Goal: Task Accomplishment & Management: Complete application form

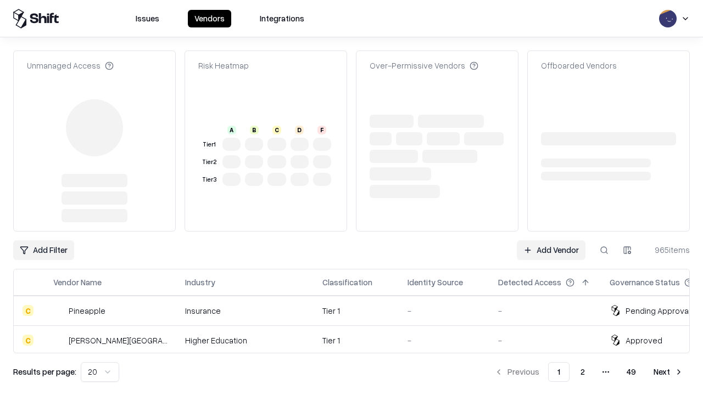
click at [551, 240] on link "Add Vendor" at bounding box center [551, 250] width 69 height 20
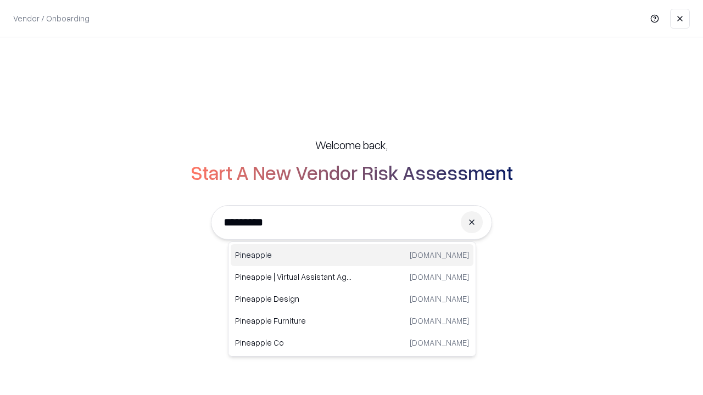
click at [352, 255] on div "Pineapple [DOMAIN_NAME]" at bounding box center [352, 255] width 243 height 22
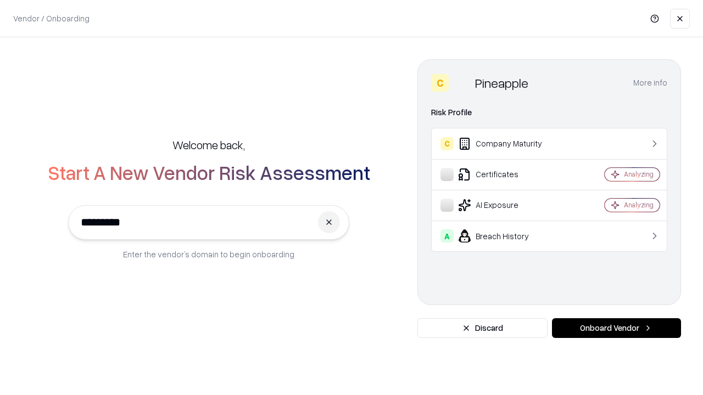
type input "*********"
click at [616, 328] on button "Onboard Vendor" at bounding box center [616, 328] width 129 height 20
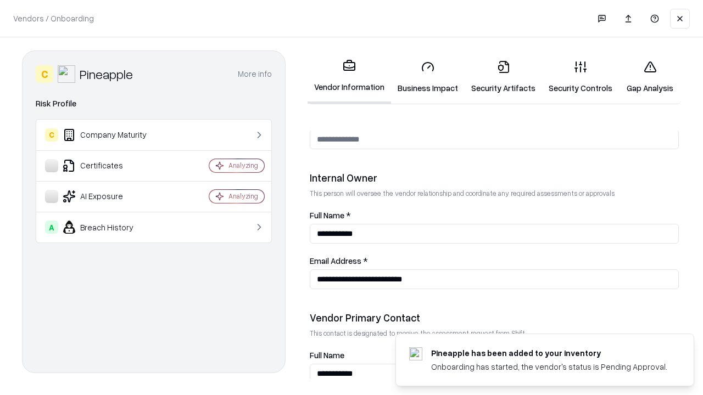
scroll to position [569, 0]
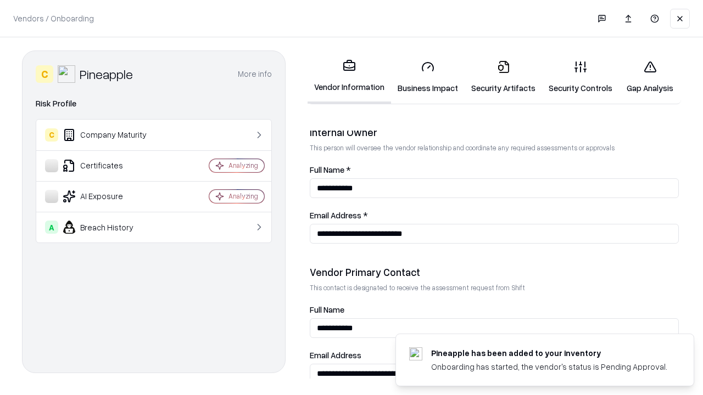
click at [428, 77] on link "Business Impact" at bounding box center [428, 77] width 74 height 51
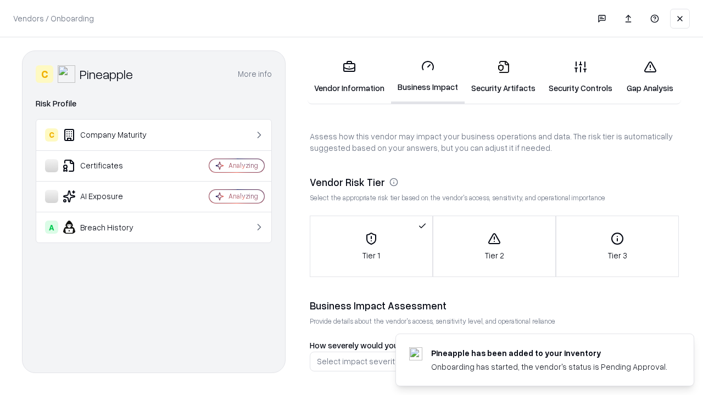
click at [503, 76] on link "Security Artifacts" at bounding box center [502, 77] width 77 height 51
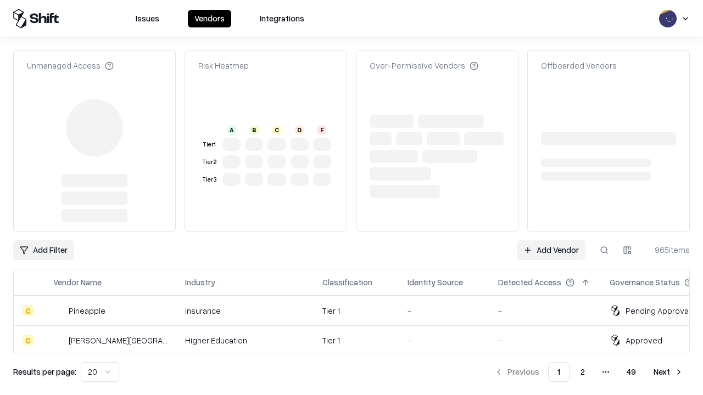
click at [551, 240] on link "Add Vendor" at bounding box center [551, 250] width 69 height 20
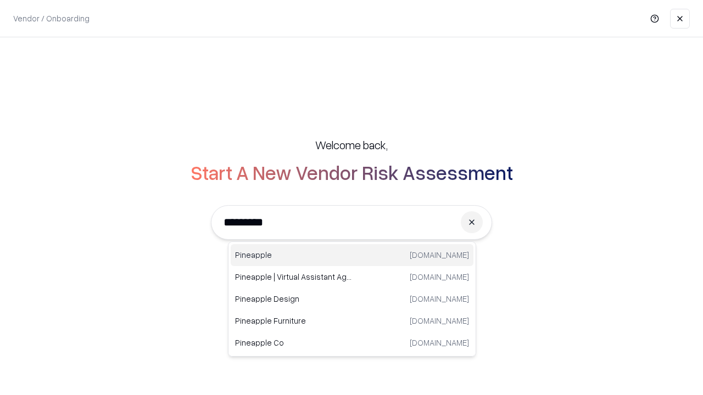
click at [352, 255] on div "Pineapple [DOMAIN_NAME]" at bounding box center [352, 255] width 243 height 22
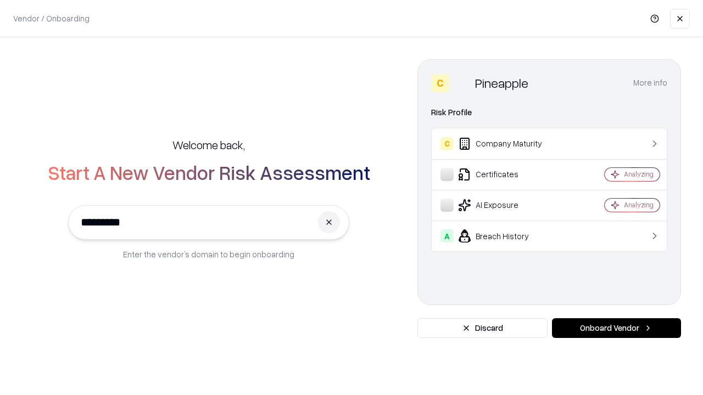
type input "*********"
click at [616, 328] on button "Onboard Vendor" at bounding box center [616, 328] width 129 height 20
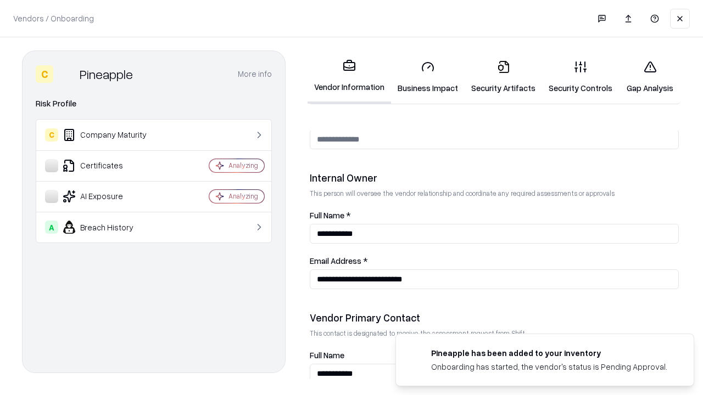
scroll to position [569, 0]
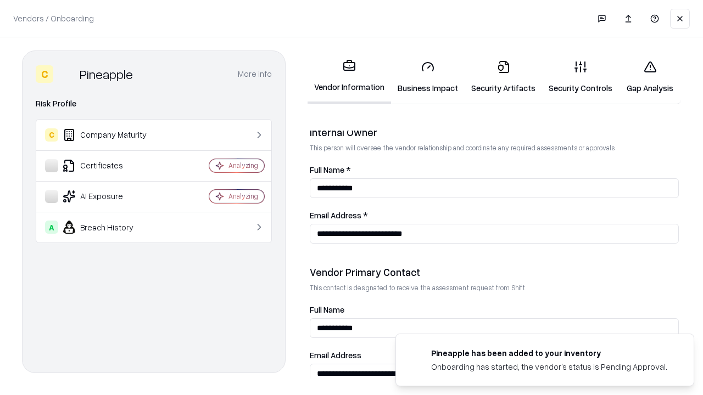
click at [649, 77] on link "Gap Analysis" at bounding box center [650, 77] width 62 height 51
